Goal: Find contact information: Find contact information

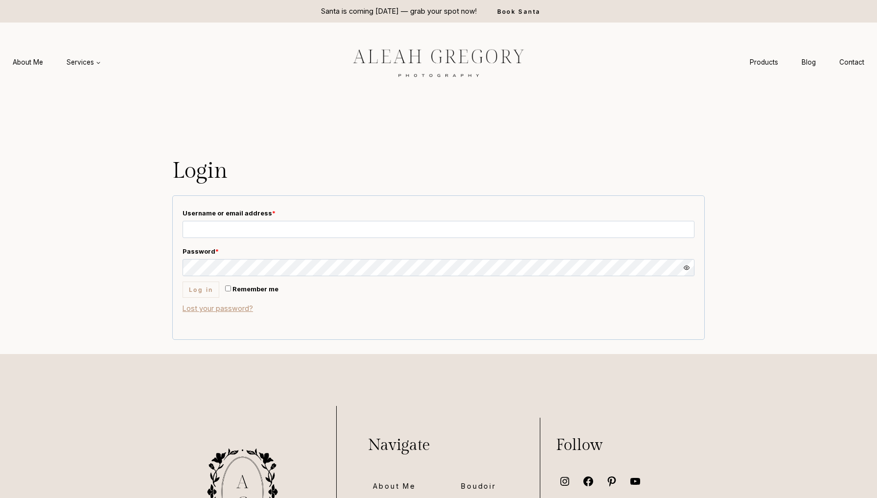
click at [450, 61] on img at bounding box center [438, 62] width 220 height 41
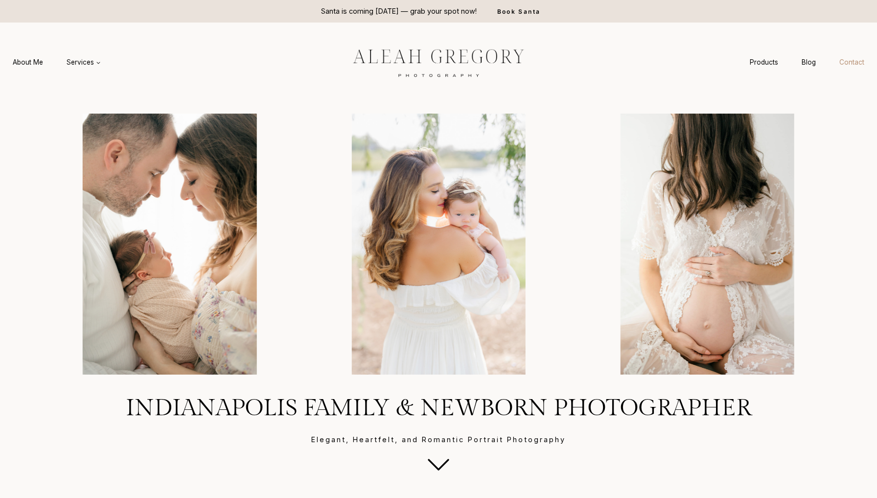
click at [853, 66] on link "Contact" at bounding box center [851, 62] width 48 height 18
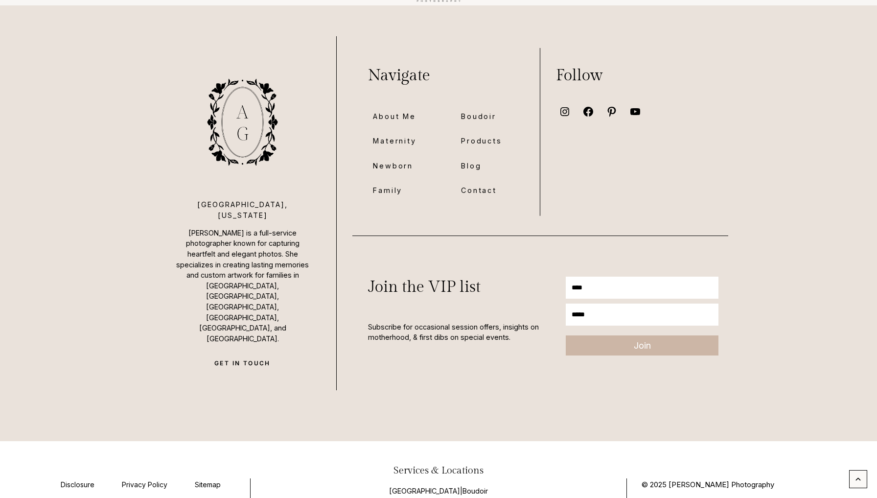
scroll to position [1360, 0]
